Goal: Communication & Community: Answer question/provide support

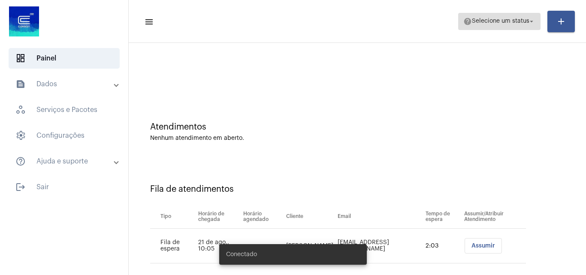
click at [513, 18] on span "help Selecione um status arrow_drop_down" at bounding box center [500, 20] width 72 height 15
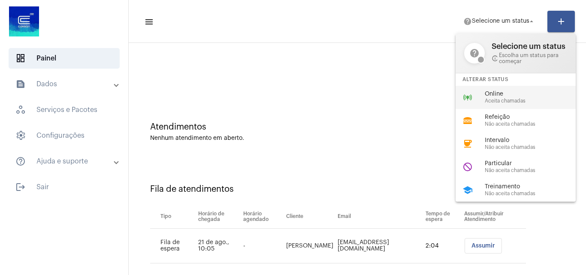
click at [505, 95] on span "Online" at bounding box center [534, 94] width 98 height 6
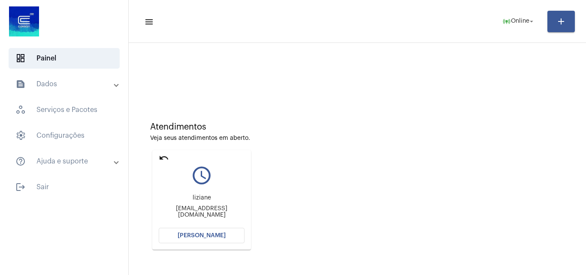
click at [428, 191] on div "Atendimentos Veja seus atendimentos em aberto. undo query_builder liziane [EMAI…" at bounding box center [357, 183] width 449 height 173
click at [212, 235] on span "[PERSON_NAME]" at bounding box center [202, 236] width 48 height 6
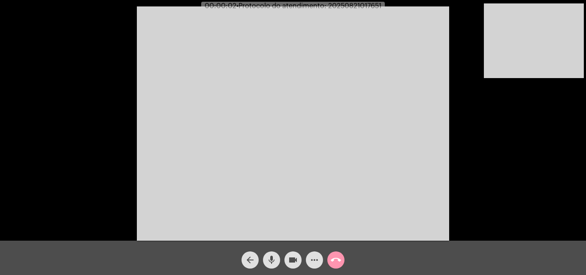
click at [497, 188] on div "Acessando Câmera e Microfone..." at bounding box center [293, 122] width 585 height 241
click at [365, 42] on video at bounding box center [293, 123] width 313 height 234
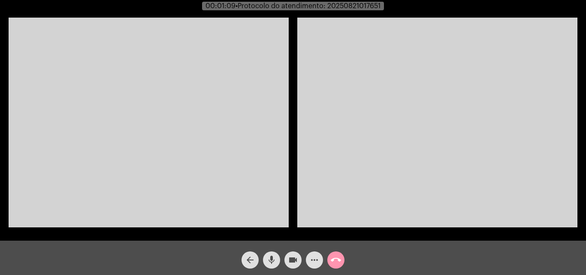
click at [200, 140] on video at bounding box center [149, 123] width 280 height 210
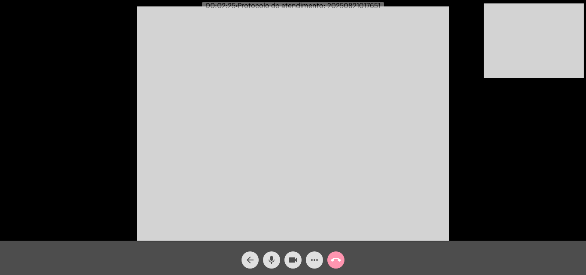
click at [302, 31] on video at bounding box center [293, 123] width 313 height 234
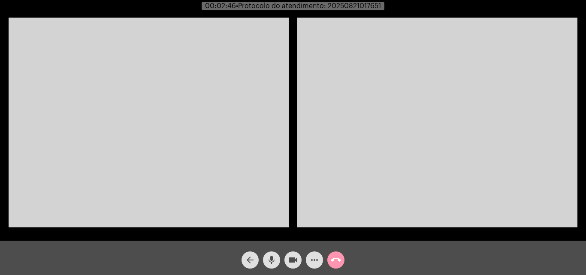
click at [170, 97] on video at bounding box center [149, 123] width 280 height 210
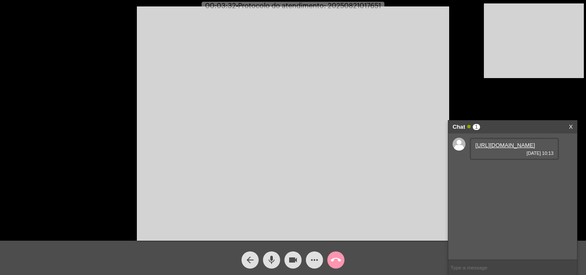
click at [519, 149] on link "[URL][DOMAIN_NAME]" at bounding box center [506, 145] width 60 height 6
drag, startPoint x: 272, startPoint y: 261, endPoint x: 298, endPoint y: 264, distance: 25.8
click at [276, 262] on mat-icon "mic" at bounding box center [272, 260] width 10 height 10
click at [297, 261] on mat-icon "videocam" at bounding box center [293, 260] width 10 height 10
click at [291, 259] on mat-icon "videocam_off" at bounding box center [293, 260] width 10 height 10
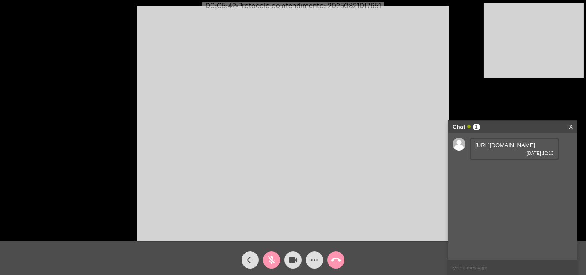
click at [266, 263] on button "mic_off" at bounding box center [271, 260] width 17 height 17
click at [340, 6] on span "• Protocolo do atendimento: 20250821017651" at bounding box center [306, 6] width 145 height 7
copy span "20250821017651"
click at [473, 267] on input "text" at bounding box center [513, 267] width 129 height 15
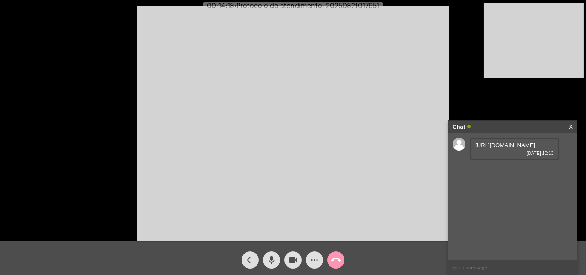
paste input "20250821017651"
type input "20250821017651"
click at [330, 258] on button "call_end" at bounding box center [336, 260] width 17 height 17
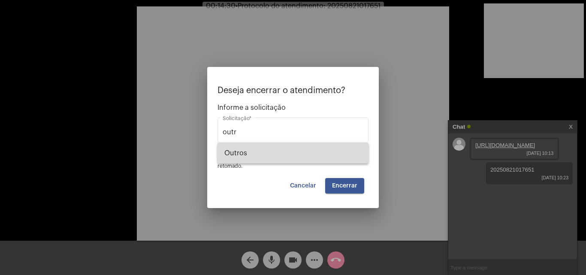
click at [281, 157] on span "Outros" at bounding box center [293, 153] width 137 height 21
type input "Outros"
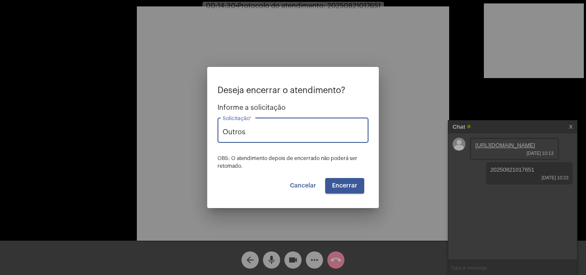
click at [345, 186] on span "Encerrar" at bounding box center [344, 186] width 25 height 6
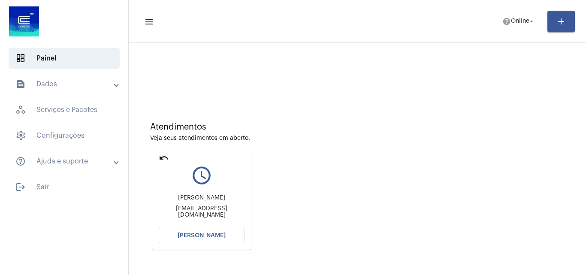
click at [164, 159] on mat-icon "undo" at bounding box center [164, 158] width 10 height 10
click at [162, 158] on mat-icon "undo" at bounding box center [164, 158] width 10 height 10
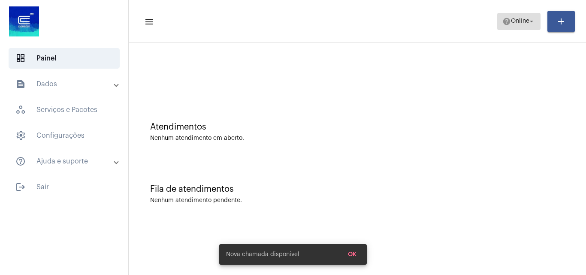
click at [519, 17] on span "help Online arrow_drop_down" at bounding box center [519, 20] width 33 height 15
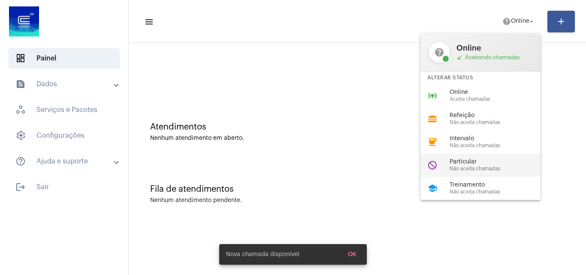
click at [488, 168] on span "Não aceita chamadas" at bounding box center [499, 169] width 98 height 6
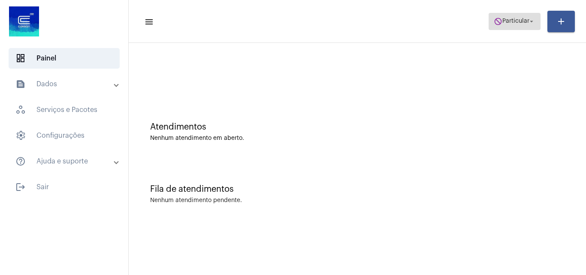
click at [514, 20] on span "Particular" at bounding box center [516, 21] width 27 height 6
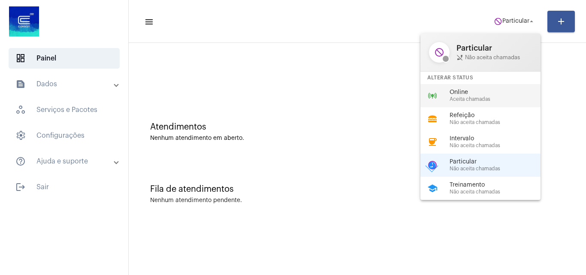
click at [497, 100] on span "Aceita chamadas" at bounding box center [499, 100] width 98 height 6
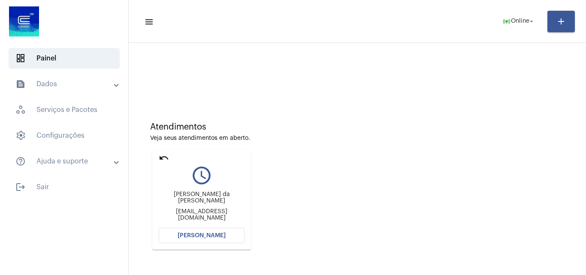
click at [163, 158] on mat-icon "undo" at bounding box center [164, 158] width 10 height 10
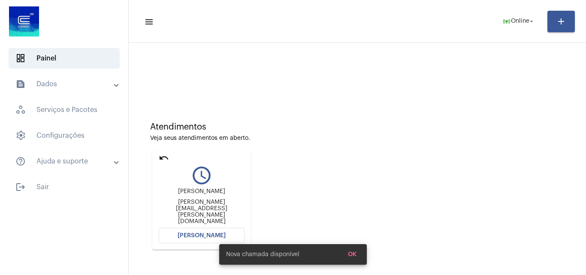
click at [167, 157] on mat-icon "undo" at bounding box center [164, 158] width 10 height 10
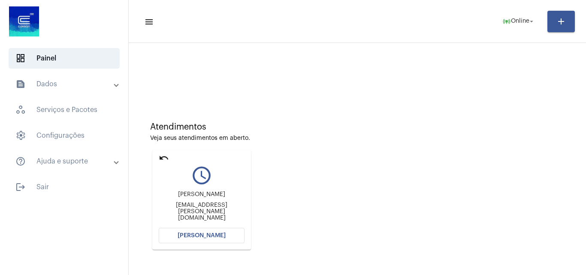
click at [162, 155] on mat-icon "undo" at bounding box center [164, 158] width 10 height 10
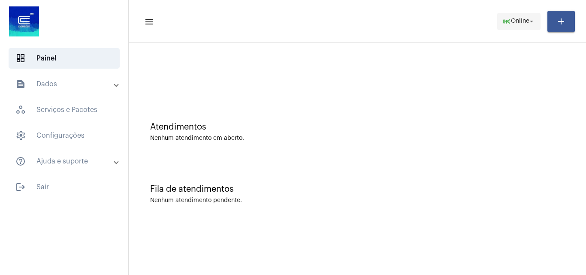
click at [517, 25] on span "online_prediction Online arrow_drop_down" at bounding box center [519, 20] width 33 height 15
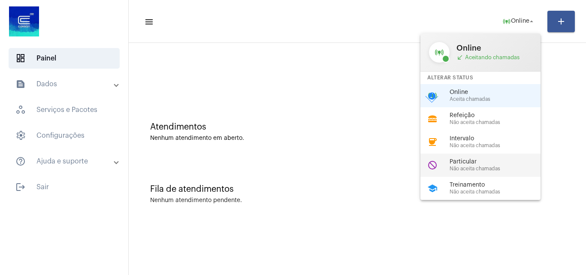
click at [484, 159] on span "Particular" at bounding box center [499, 162] width 98 height 6
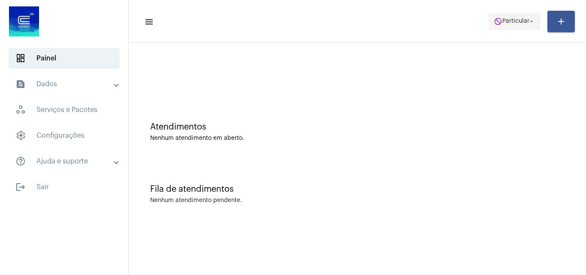
click at [522, 25] on span "do_not_disturb Particular arrow_drop_down" at bounding box center [515, 20] width 42 height 15
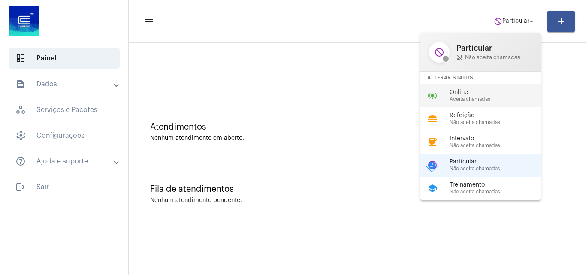
click at [485, 98] on span "Aceita chamadas" at bounding box center [499, 100] width 98 height 6
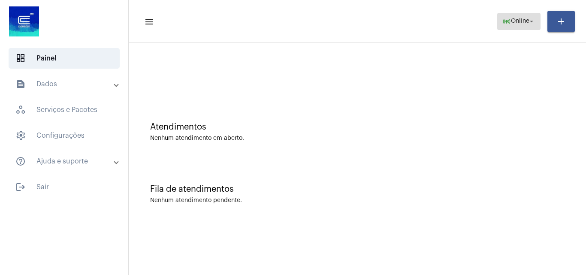
click at [527, 23] on span "Online" at bounding box center [520, 21] width 18 height 6
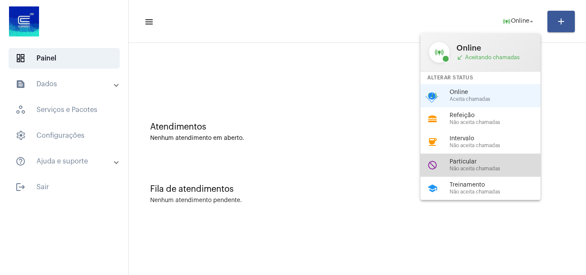
click at [488, 163] on span "Particular" at bounding box center [499, 162] width 98 height 6
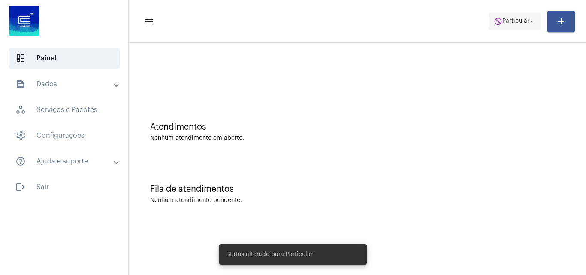
click at [511, 27] on span "do_not_disturb Particular arrow_drop_down" at bounding box center [515, 20] width 42 height 15
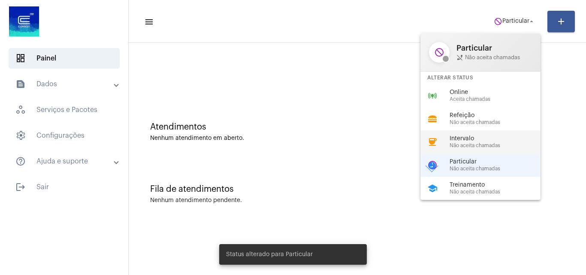
click at [491, 136] on span "Intervalo" at bounding box center [499, 139] width 98 height 6
